Goal: Find specific page/section: Find specific page/section

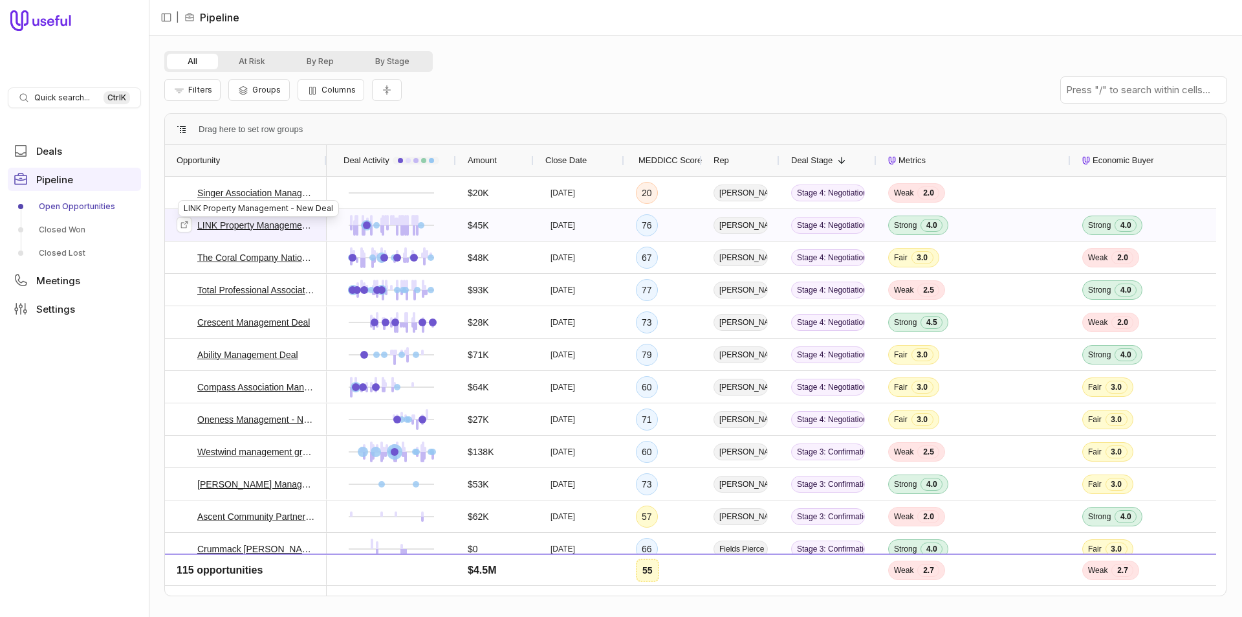
click at [290, 226] on link "LINK Property Management - New Deal" at bounding box center [256, 225] width 118 height 16
